Goal: Information Seeking & Learning: Learn about a topic

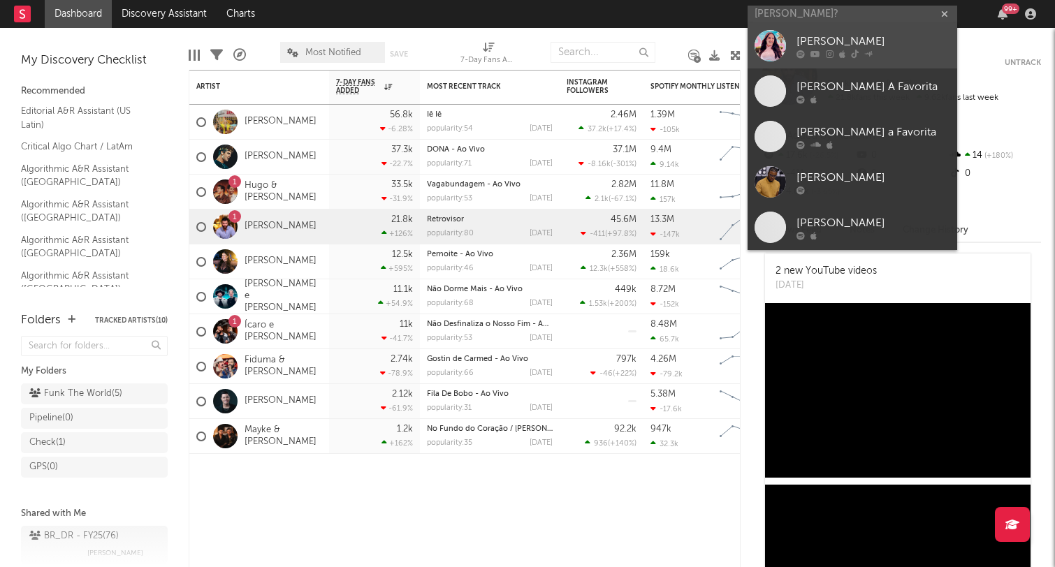
type input "[PERSON_NAME]?"
click at [829, 32] on link "[PERSON_NAME]" at bounding box center [852, 45] width 210 height 45
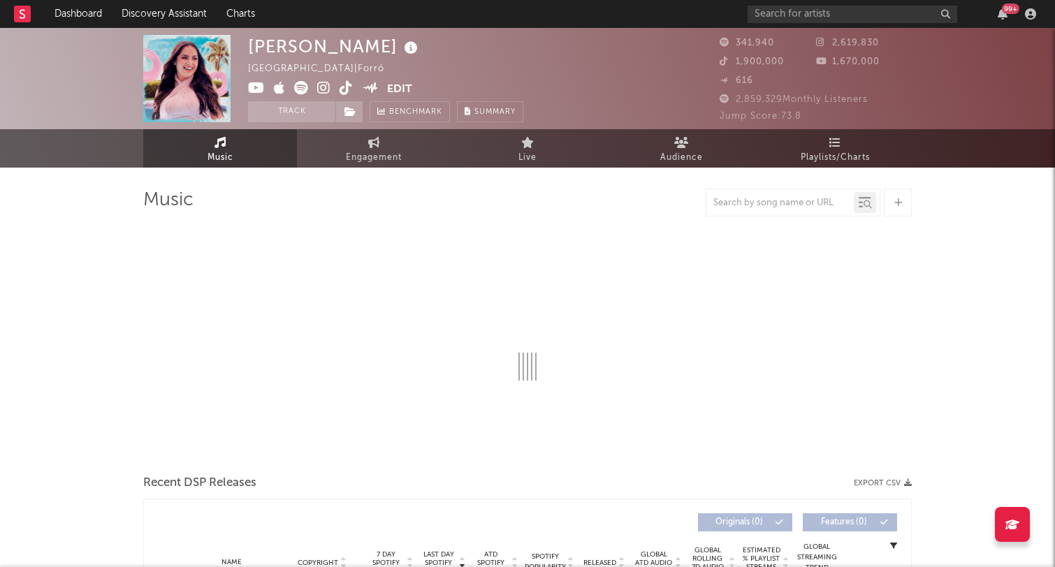
select select "6m"
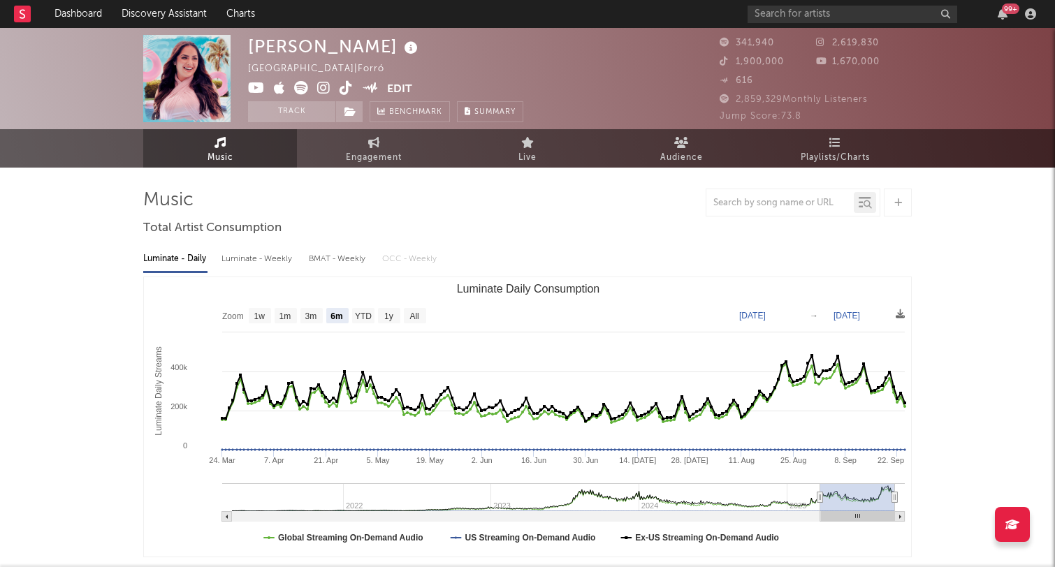
click at [261, 270] on div "Luminate - Weekly" at bounding box center [257, 259] width 73 height 24
select select "6m"
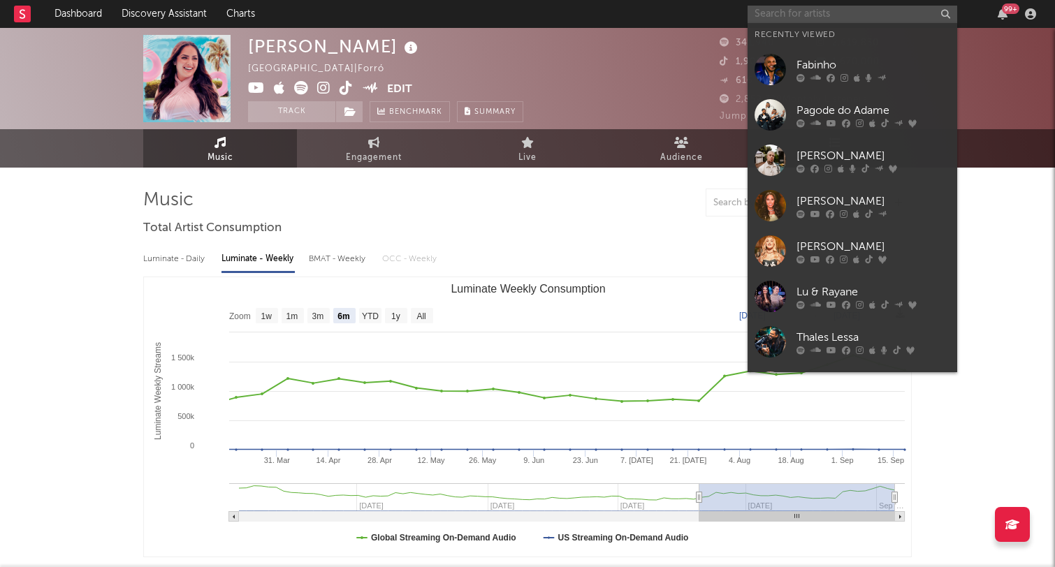
click at [822, 13] on input "text" at bounding box center [852, 14] width 210 height 17
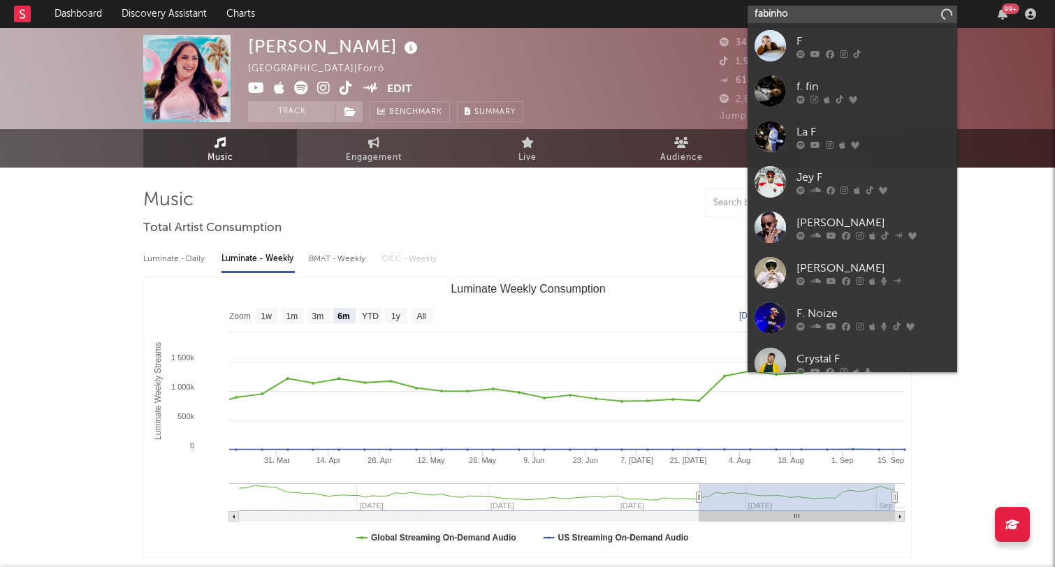
type input "fabinho"
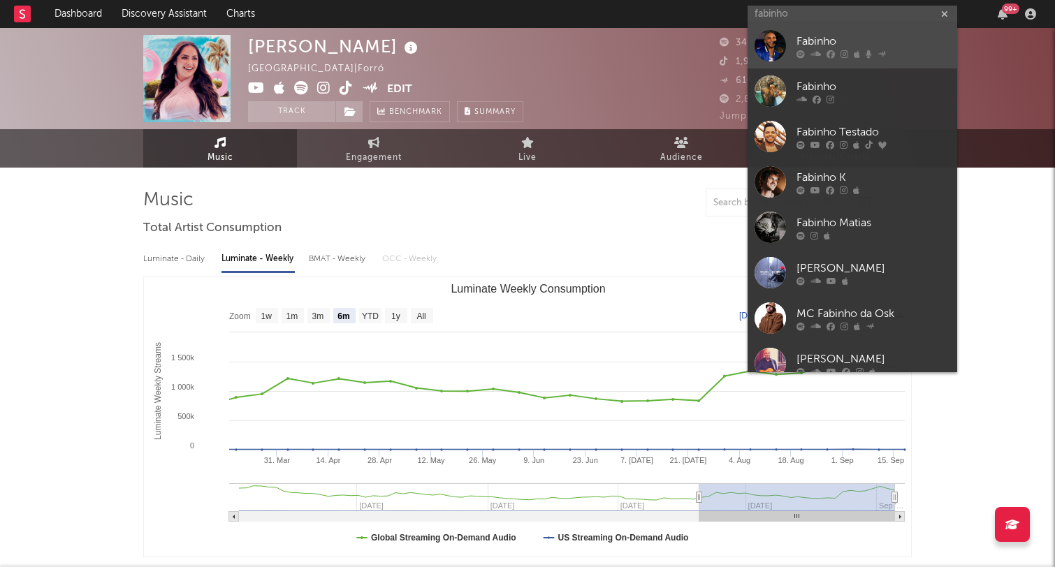
click at [825, 37] on div "Fabinho" at bounding box center [873, 42] width 154 height 17
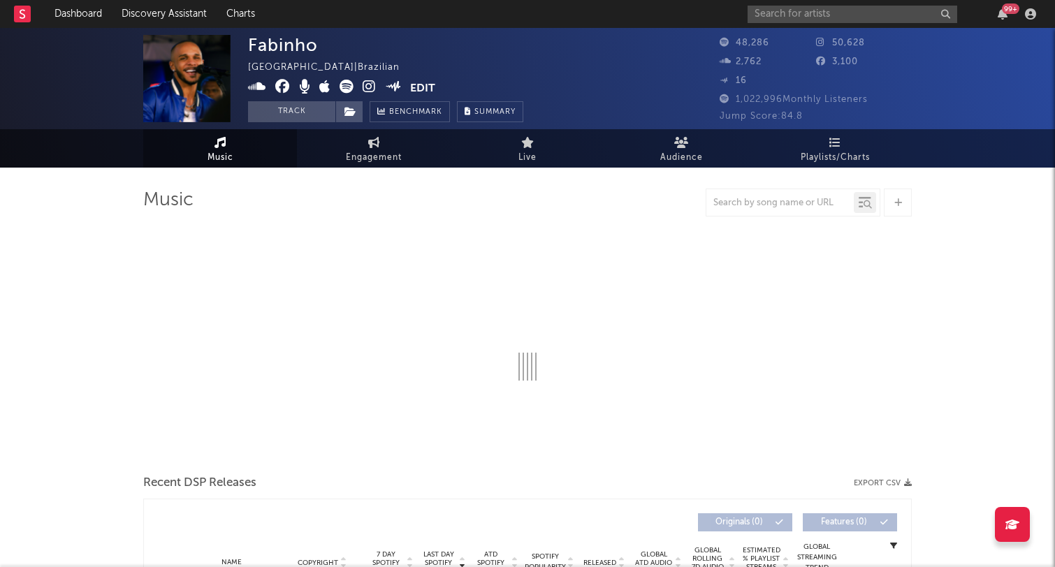
select select "6m"
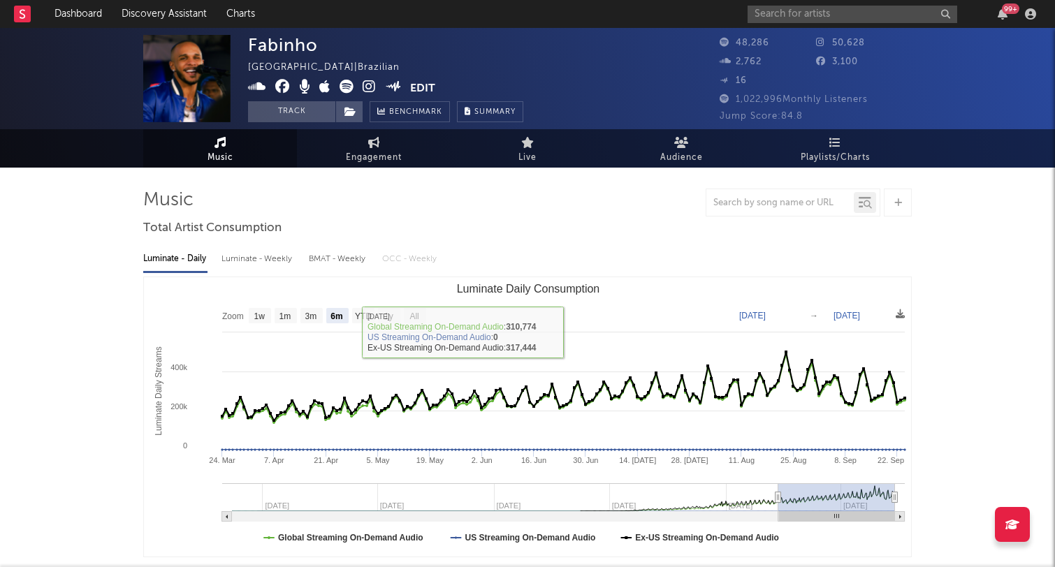
click at [265, 265] on div "Luminate - Weekly" at bounding box center [257, 259] width 73 height 24
select select "6m"
